Goal: Information Seeking & Learning: Check status

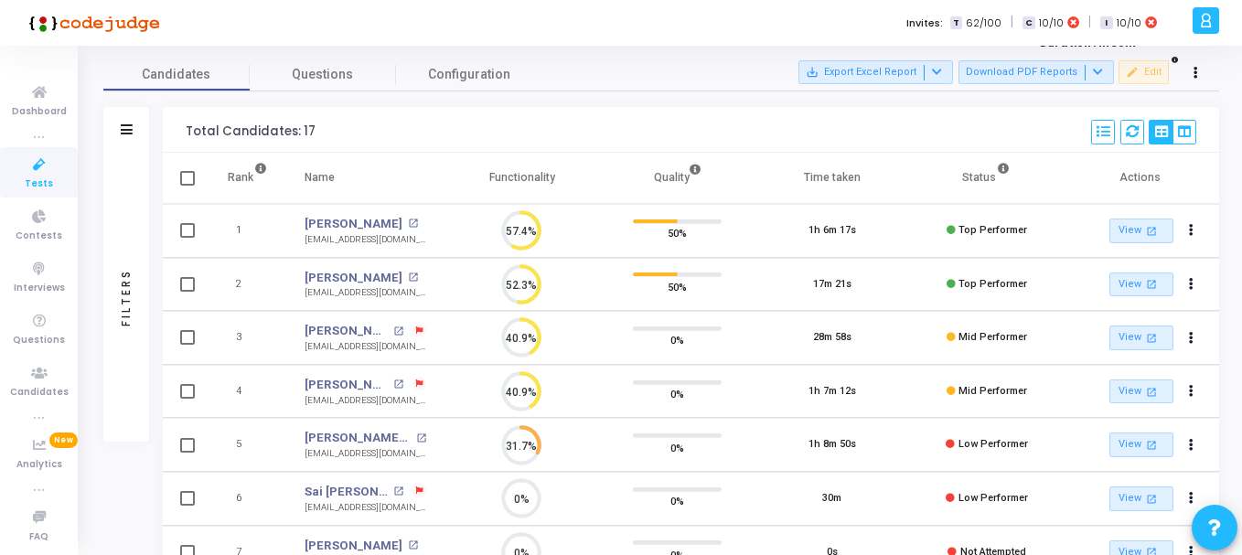
drag, startPoint x: 970, startPoint y: 287, endPoint x: 985, endPoint y: 286, distance: 14.7
click at [983, 287] on span "Top Performer" at bounding box center [992, 284] width 69 height 12
click at [990, 286] on span "Top Performer" at bounding box center [992, 284] width 69 height 12
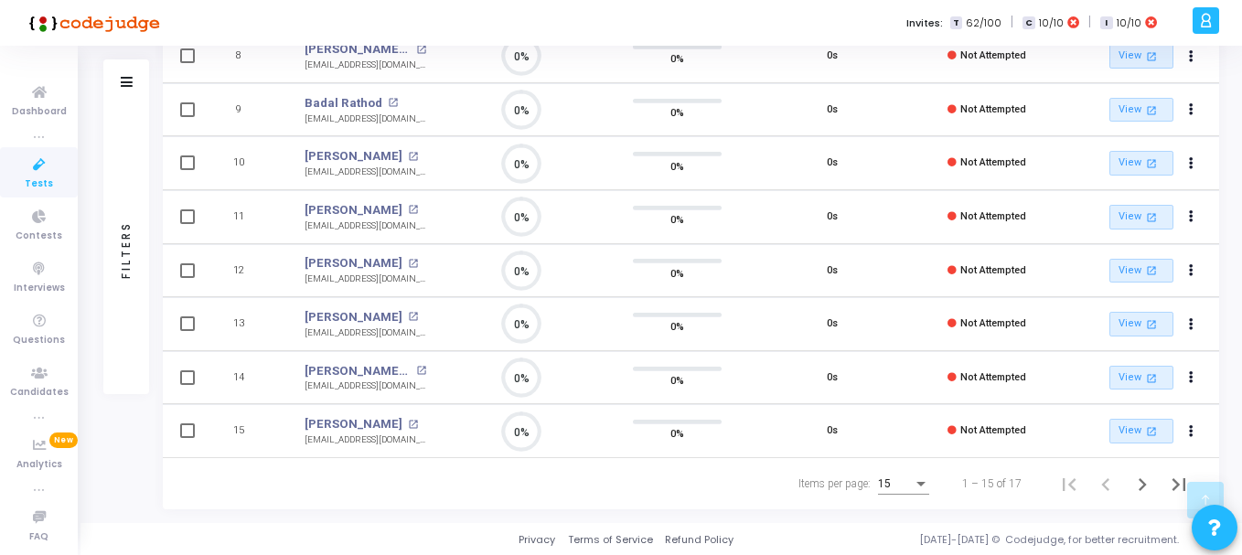
scroll to position [616, 0]
click at [1133, 482] on icon "Next page" at bounding box center [1142, 484] width 26 height 26
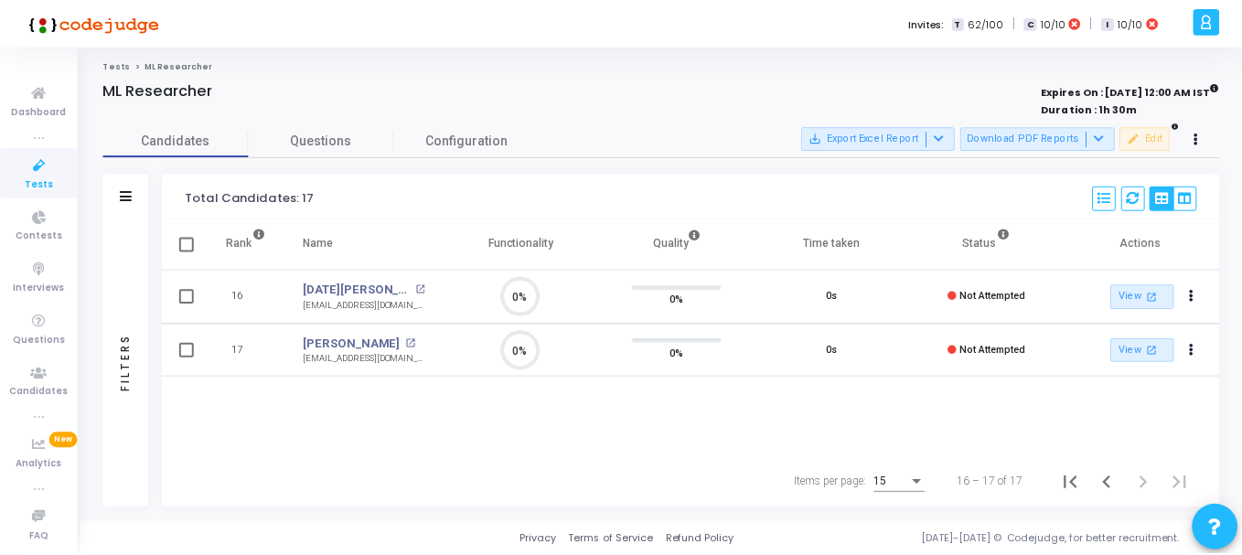
scroll to position [38, 47]
click at [1109, 480] on icon "Previous page" at bounding box center [1113, 483] width 26 height 26
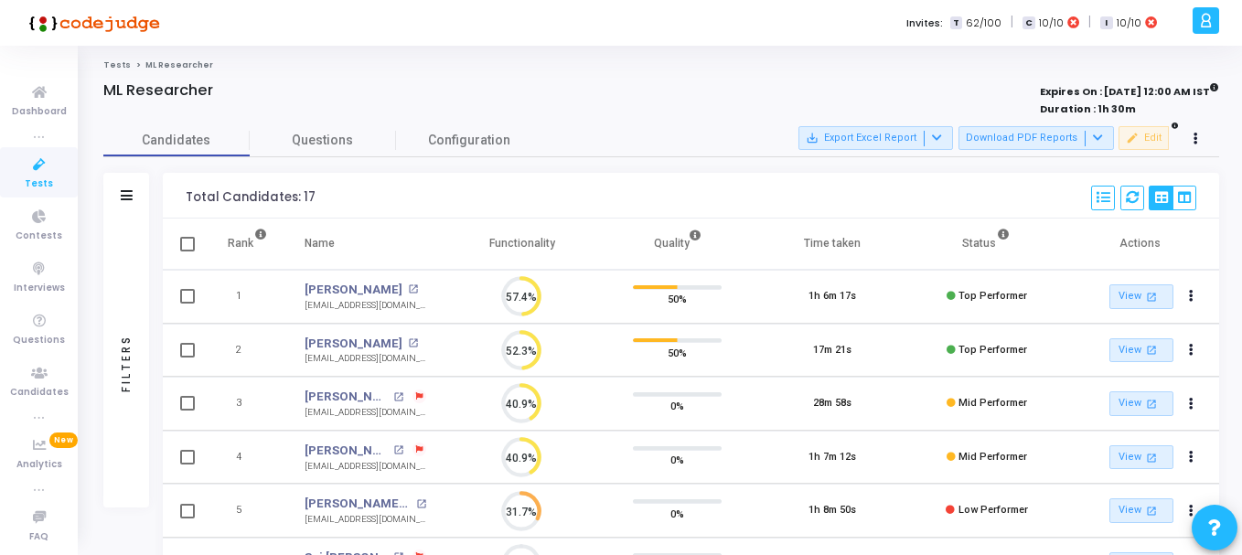
scroll to position [8, 8]
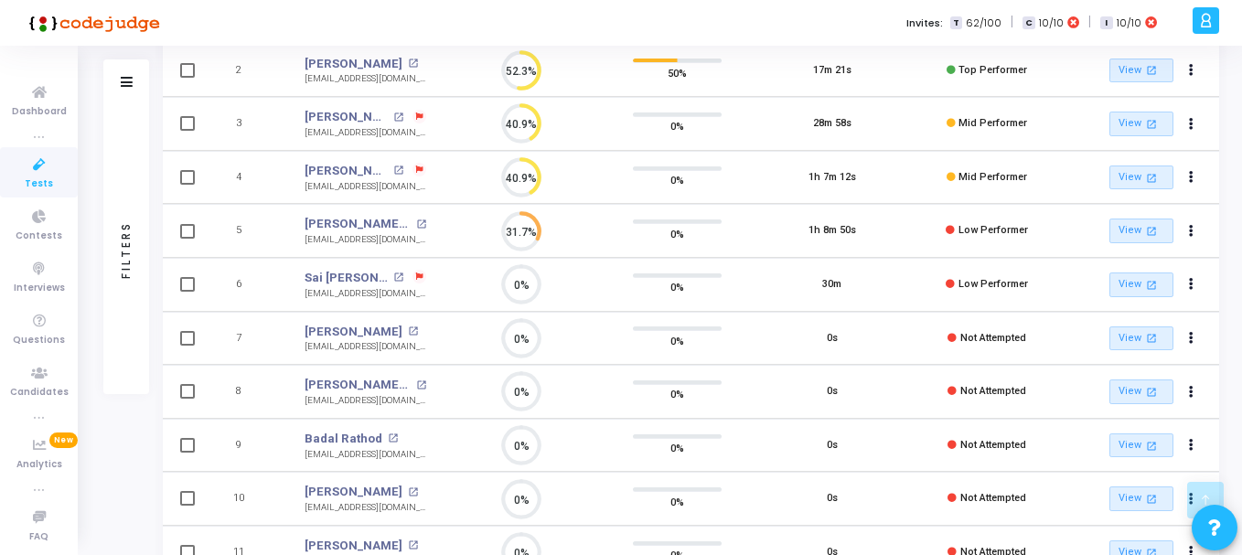
drag, startPoint x: 808, startPoint y: 289, endPoint x: 845, endPoint y: 283, distance: 37.0
click at [845, 283] on td "30m" at bounding box center [831, 285] width 155 height 54
drag, startPoint x: 959, startPoint y: 285, endPoint x: 1049, endPoint y: 286, distance: 89.6
click at [1049, 286] on td "Low Performer" at bounding box center [986, 285] width 155 height 54
click at [1136, 287] on link "View open_in_new" at bounding box center [1141, 285] width 64 height 25
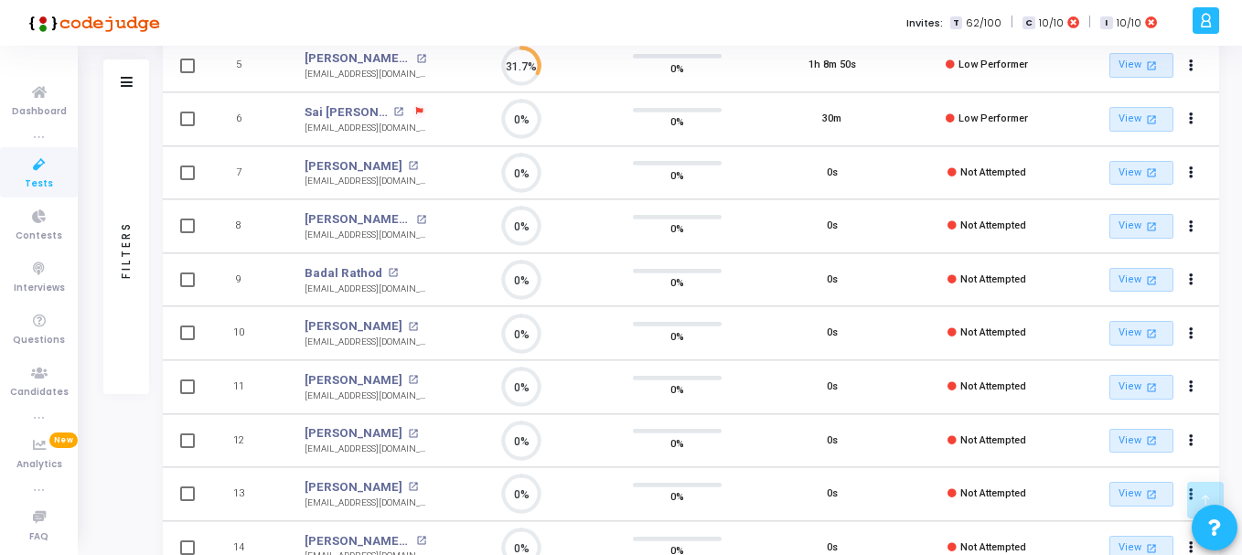
scroll to position [463, 0]
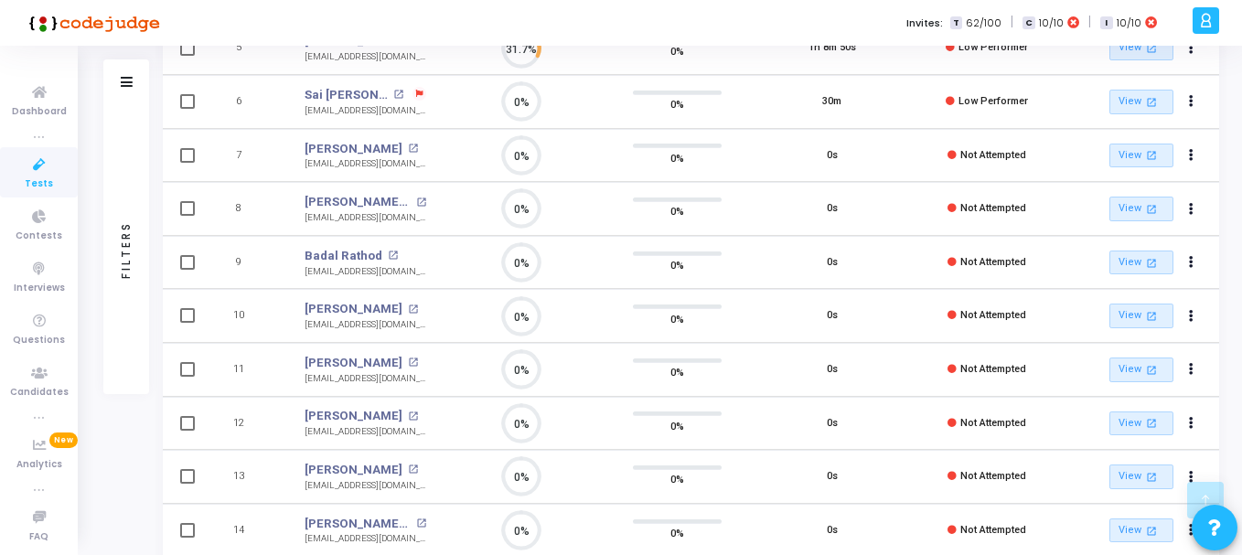
drag, startPoint x: 964, startPoint y: 366, endPoint x: 1028, endPoint y: 368, distance: 64.0
click at [1028, 368] on td "Not Attempted" at bounding box center [986, 370] width 155 height 54
drag, startPoint x: 285, startPoint y: 353, endPoint x: 1103, endPoint y: 374, distance: 817.8
click at [1103, 374] on tr "11 Alok Dixit open_in_new alok.dixit.8953141221@gmail.com 0% 0% 0s Not Attempte…" at bounding box center [691, 370] width 1056 height 54
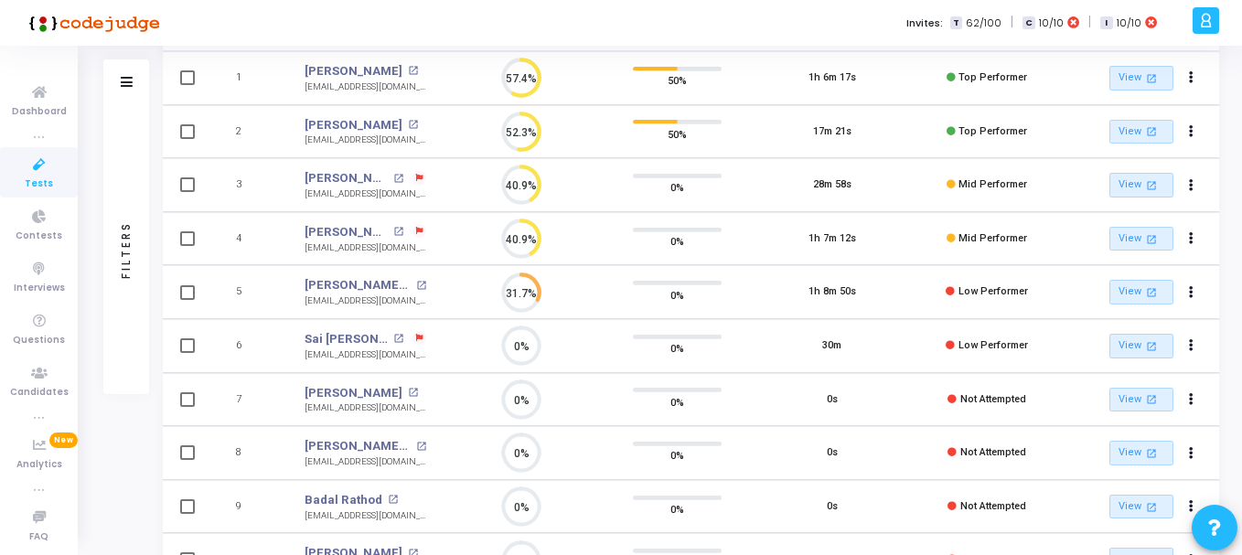
scroll to position [188, 0]
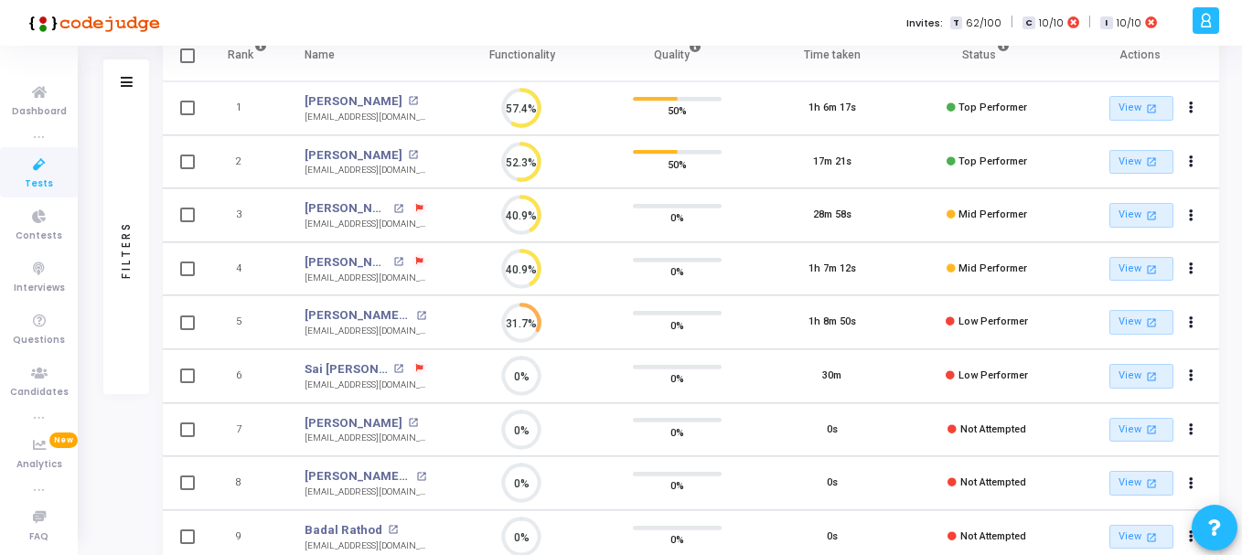
drag, startPoint x: 299, startPoint y: 98, endPoint x: 388, endPoint y: 102, distance: 88.8
click at [388, 102] on td "Surbhit Kumar open_in_new surbhit3812@gmail.com" at bounding box center [365, 108] width 158 height 54
copy link "Surbhit Kumar"
drag, startPoint x: 283, startPoint y: 208, endPoint x: 386, endPoint y: 213, distance: 103.5
click at [386, 213] on tr "3 Vishal Hemnani Vishal Hemnani open_in_new vishalhemnani97@gmail.com 40.9% 0% …" at bounding box center [691, 215] width 1056 height 54
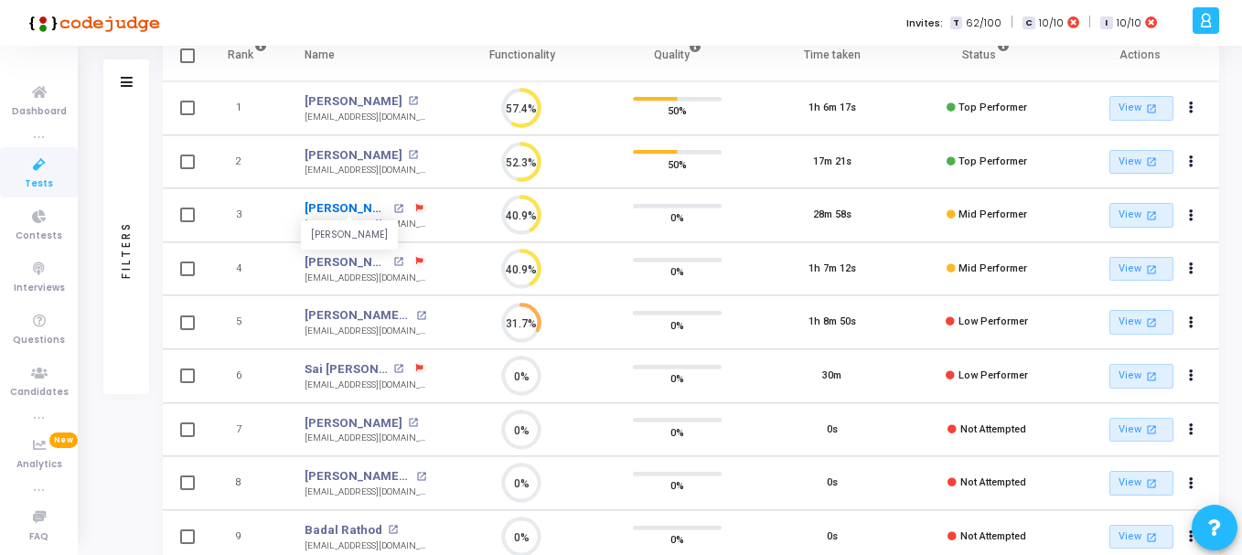
copy tr "Vishal Hemna"
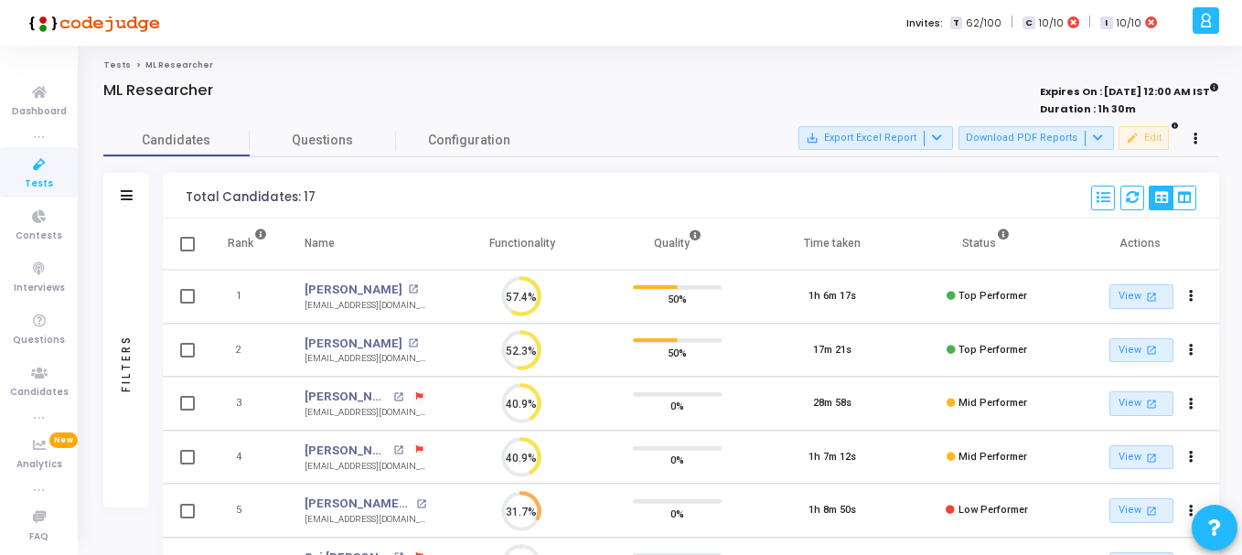
scroll to position [616, 0]
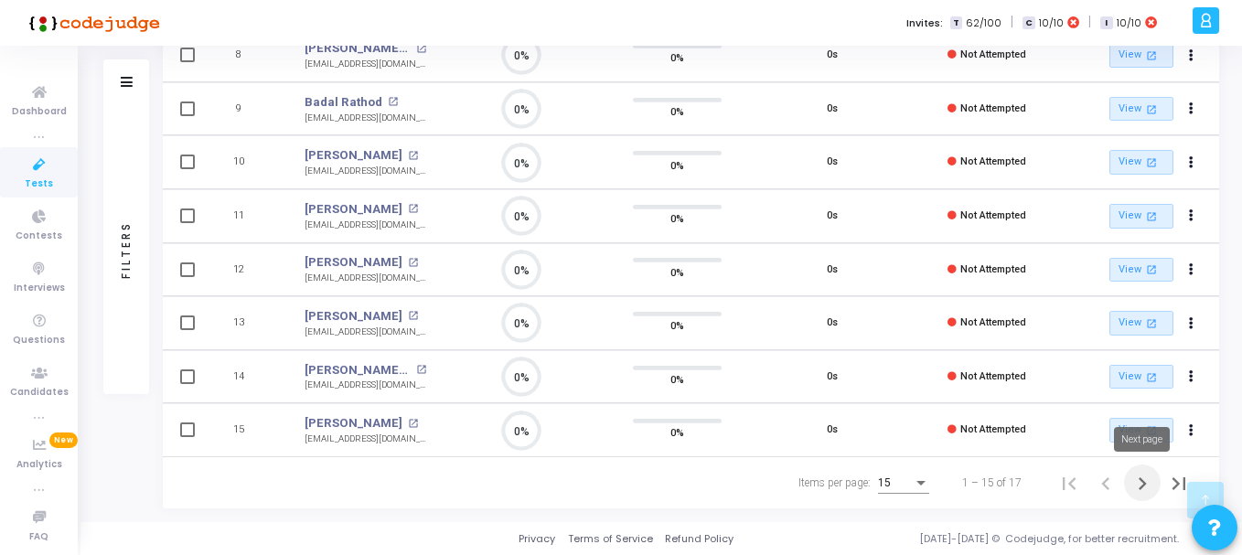
click at [1138, 485] on icon "Next page" at bounding box center [1142, 484] width 26 height 26
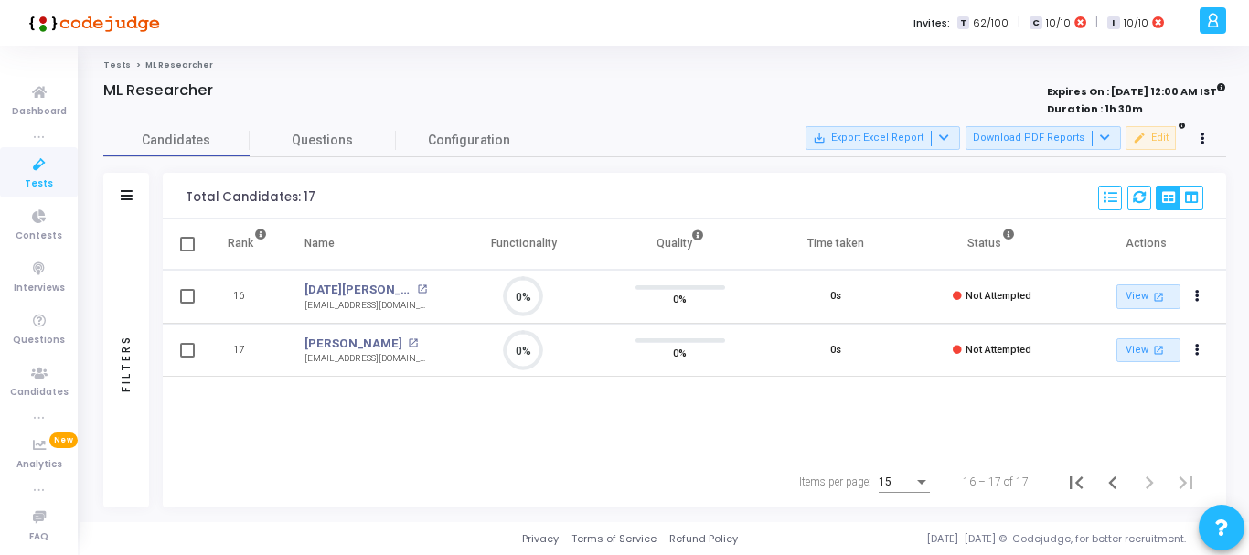
scroll to position [38, 47]
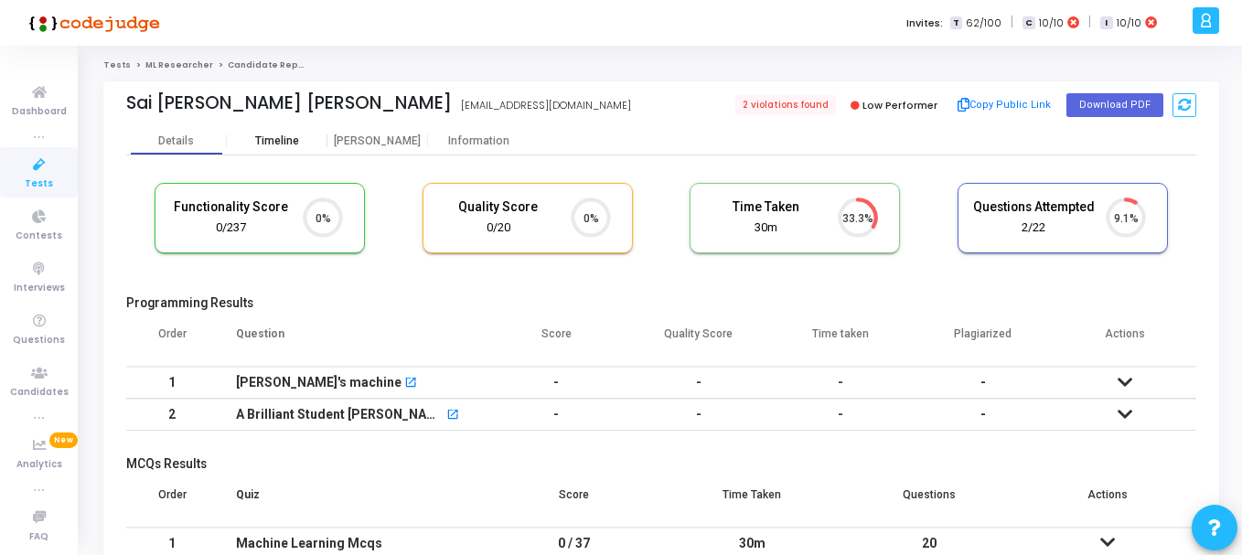
click at [279, 134] on div "Timeline" at bounding box center [277, 141] width 44 height 14
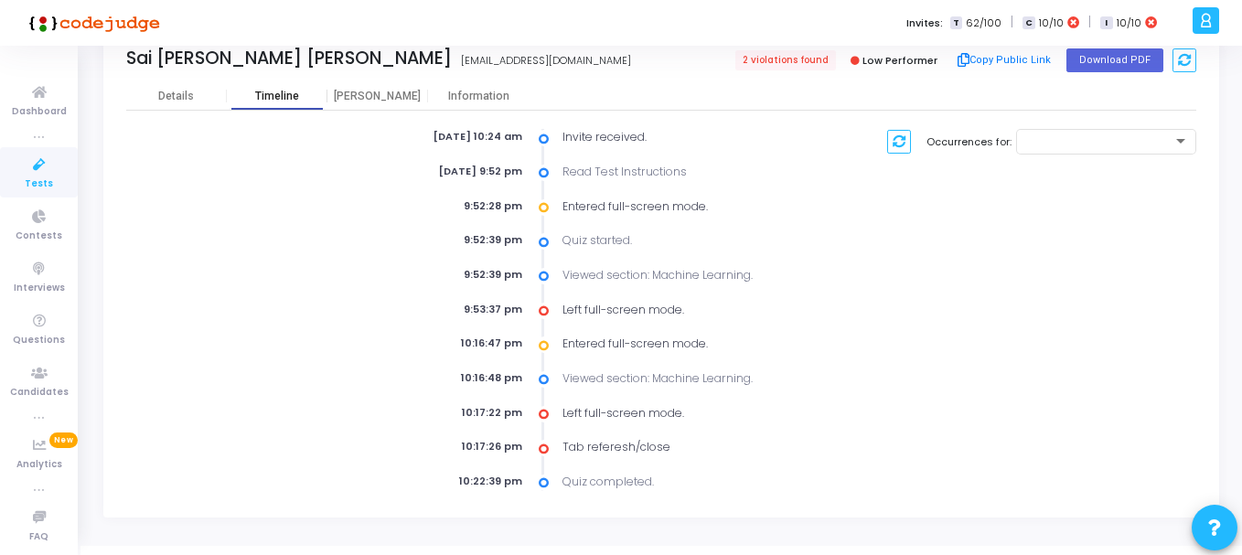
scroll to position [70, 0]
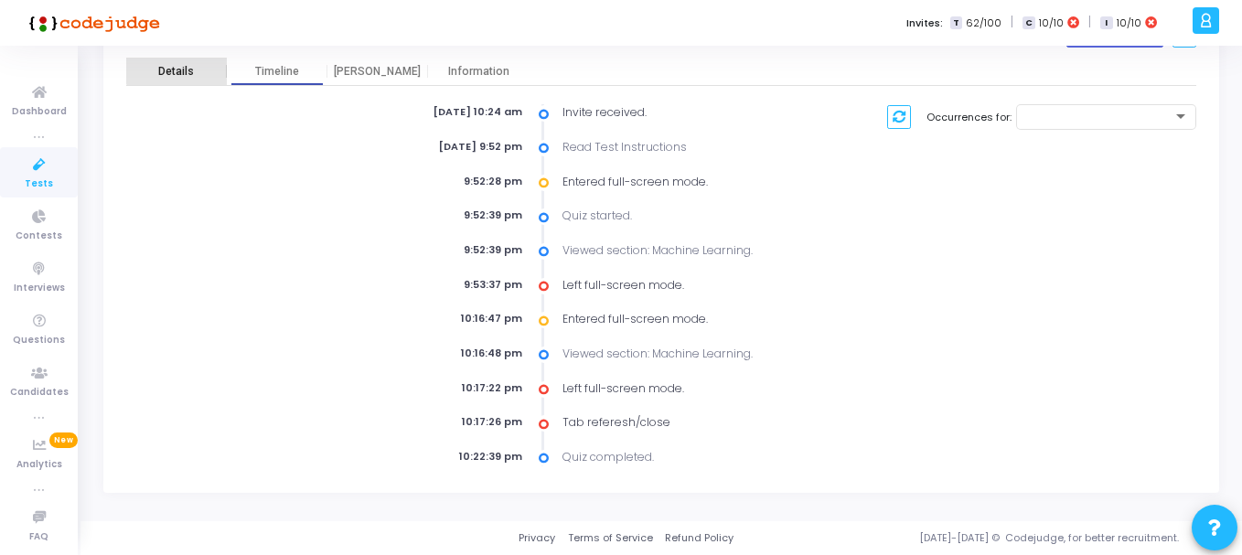
click at [197, 65] on div "Details" at bounding box center [176, 72] width 101 height 14
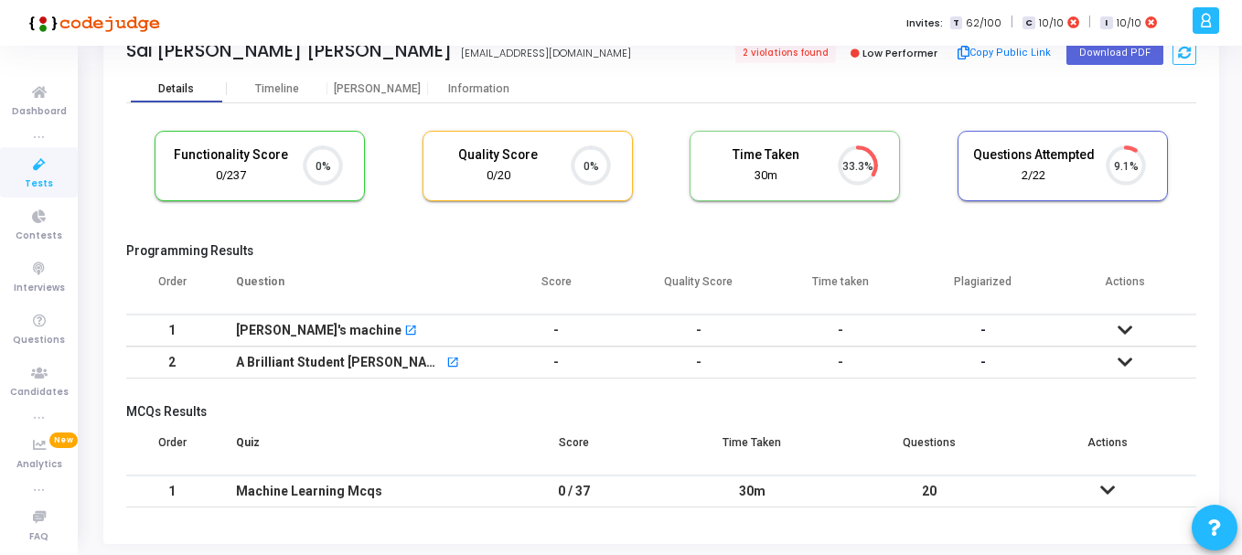
scroll to position [102, 0]
